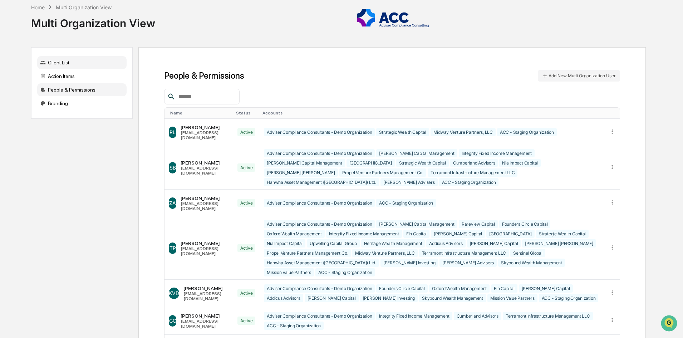
click at [57, 64] on div "Client List" at bounding box center [81, 62] width 89 height 13
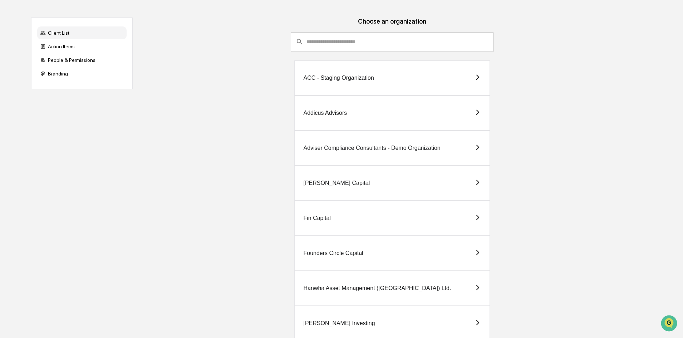
scroll to position [41, 0]
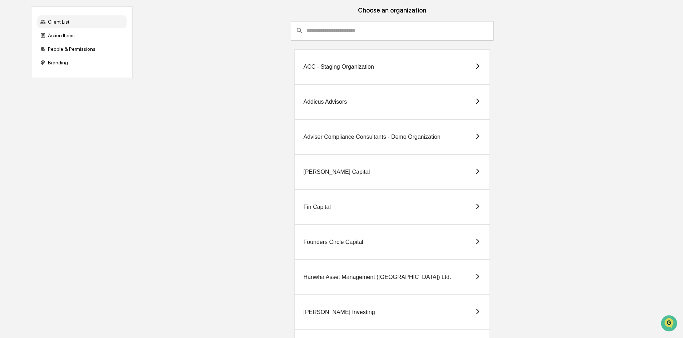
click at [440, 172] on div "[PERSON_NAME] Capital" at bounding box center [392, 171] width 196 height 35
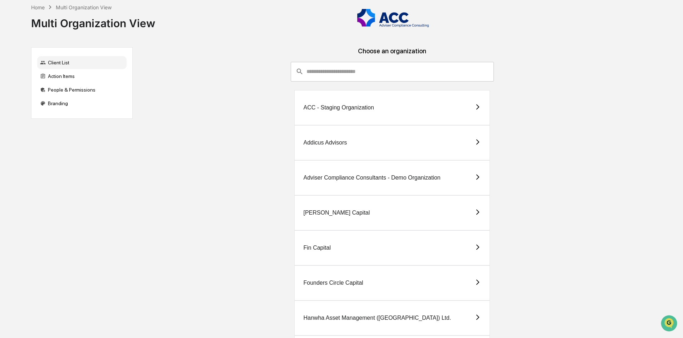
click at [421, 140] on div "Addicus Advisors" at bounding box center [392, 142] width 196 height 35
click at [414, 246] on div "Fin Capital" at bounding box center [392, 247] width 196 height 35
click at [345, 105] on div "ACC - Staging Organization" at bounding box center [338, 107] width 70 height 6
click at [68, 90] on div "People & Permissions" at bounding box center [81, 89] width 89 height 13
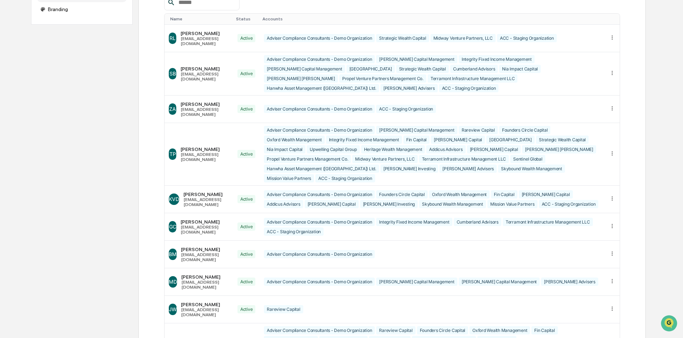
scroll to position [100, 0]
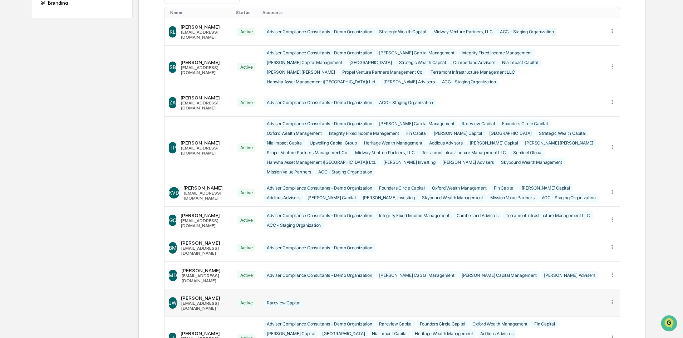
click at [612, 300] on icon at bounding box center [612, 302] width 1 height 4
click at [588, 310] on div "Edit Accounts" at bounding box center [585, 313] width 50 height 7
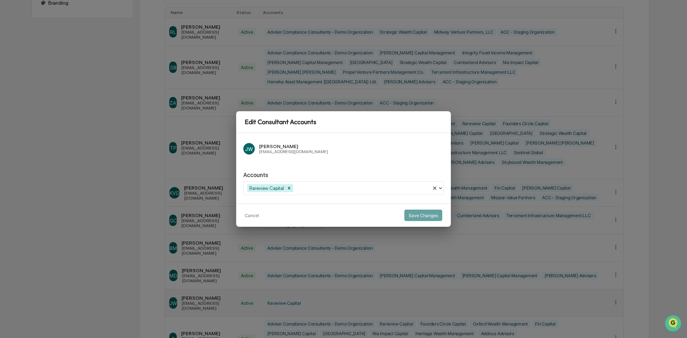
click at [668, 212] on div "Edit Consultant Accounts [PERSON_NAME] [PERSON_NAME] [EMAIL_ADDRESS][DOMAIN_NAM…" at bounding box center [343, 169] width 687 height 338
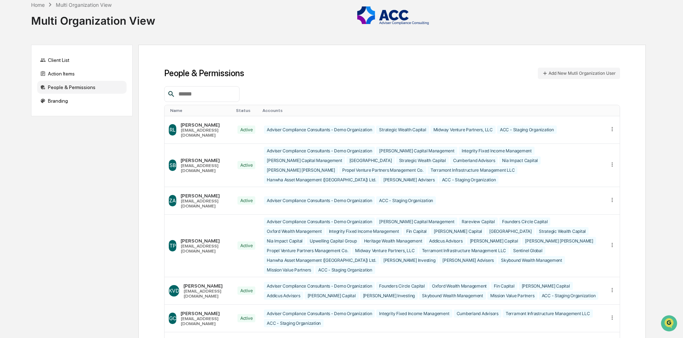
scroll to position [0, 0]
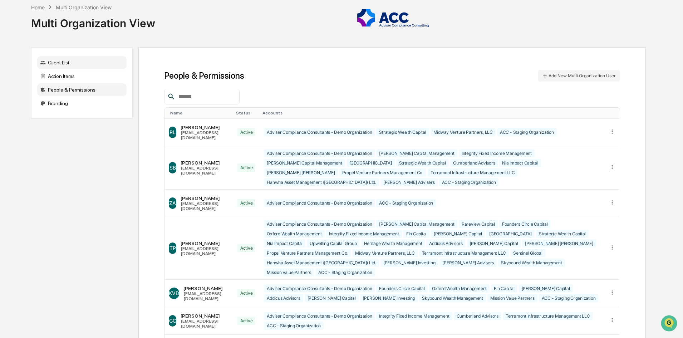
click at [59, 62] on div "Client List" at bounding box center [81, 62] width 89 height 13
